Goal: Check status: Check status

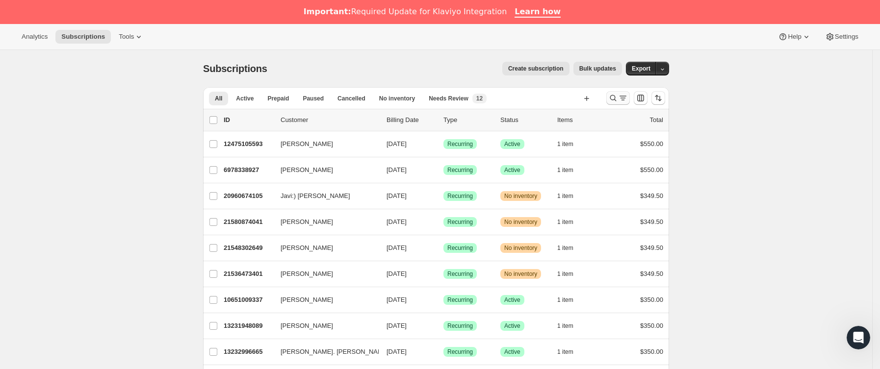
click at [616, 98] on icon "Buscar y filtrar resultados" at bounding box center [613, 98] width 10 height 10
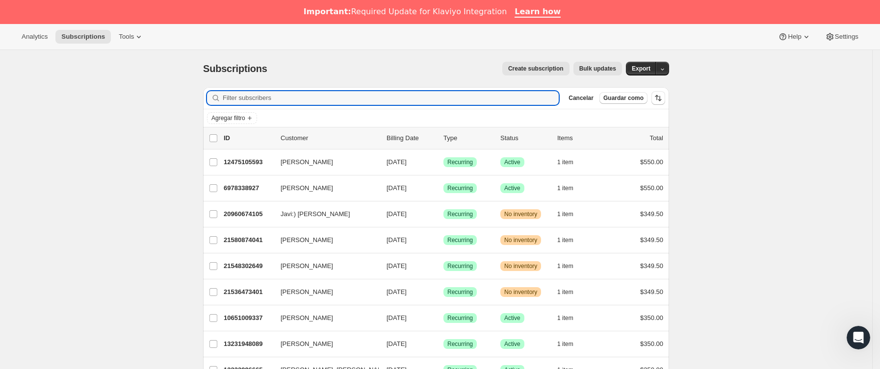
paste input "[EMAIL_ADDRESS][PERSON_NAME][DOMAIN_NAME]"
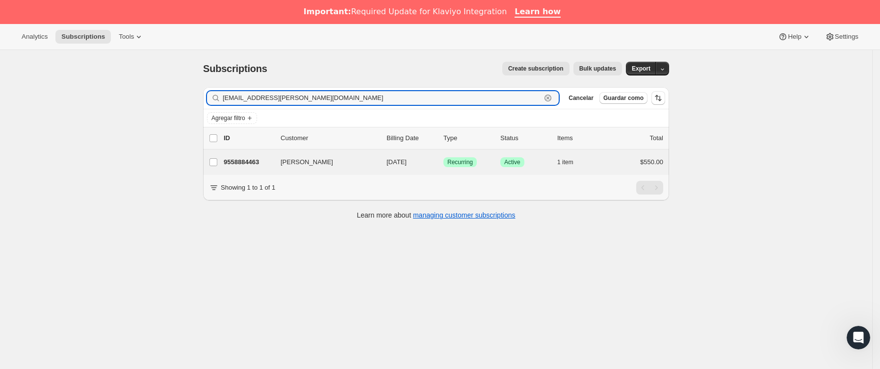
type input "[EMAIL_ADDRESS][PERSON_NAME][DOMAIN_NAME]"
click at [270, 156] on div "[PERSON_NAME] 9558884463 [PERSON_NAME] [DATE] Logrado Recurring Logrado Active …" at bounding box center [436, 163] width 466 height 26
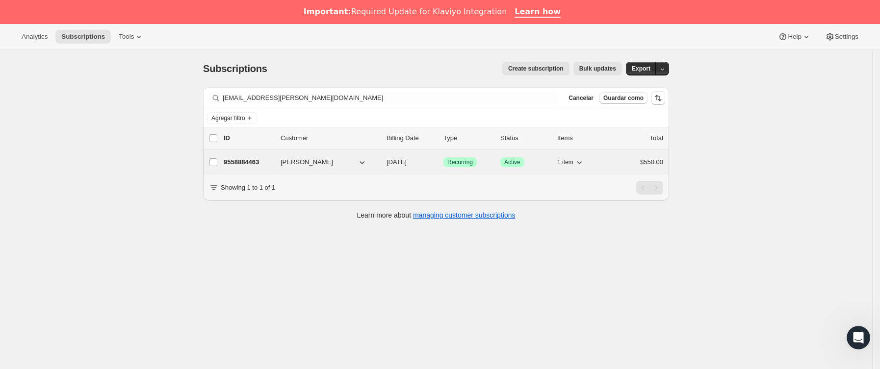
click at [254, 163] on p "9558884463" at bounding box center [248, 162] width 49 height 10
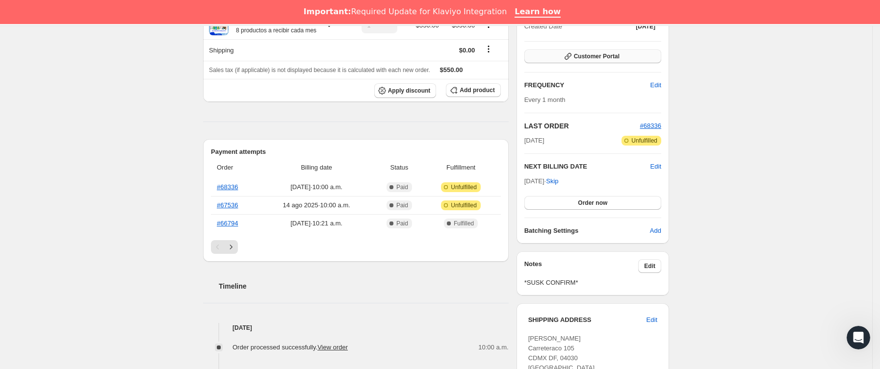
scroll to position [95, 0]
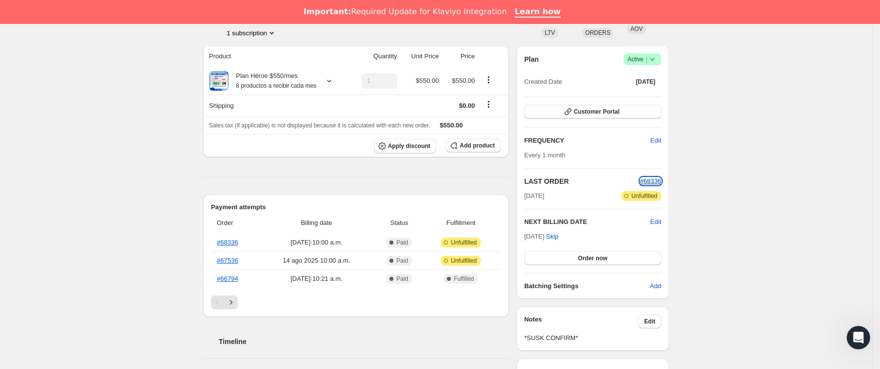
click at [655, 184] on span "#68336" at bounding box center [650, 181] width 21 height 7
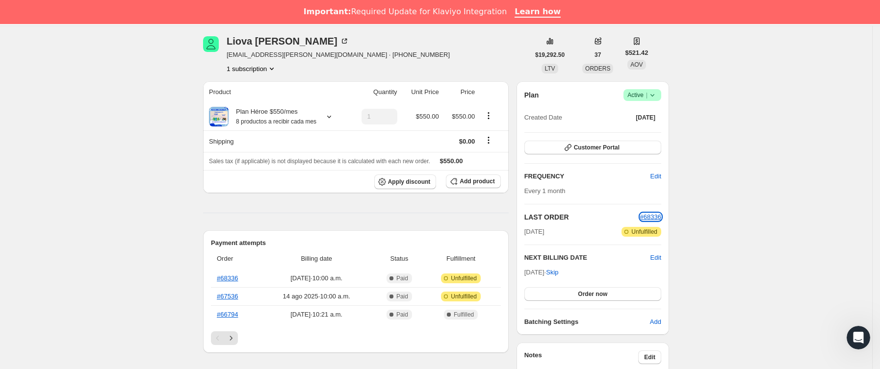
scroll to position [0, 0]
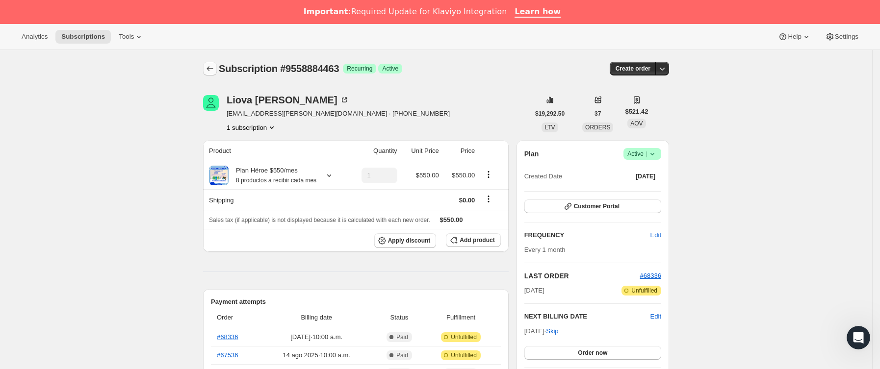
click at [217, 68] on button "Subscriptions" at bounding box center [210, 69] width 14 height 14
